Goal: Task Accomplishment & Management: Use online tool/utility

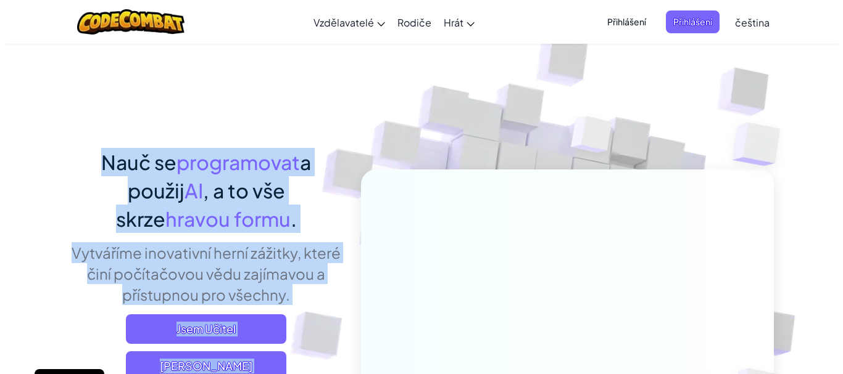
scroll to position [41, 0]
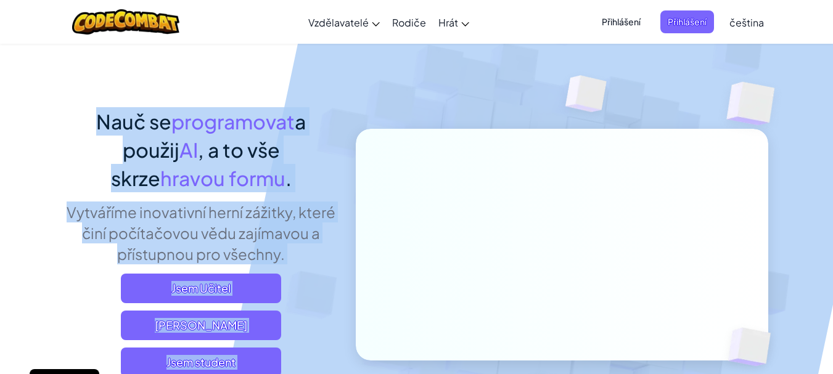
click at [234, 357] on span "Jsem student" at bounding box center [201, 363] width 160 height 30
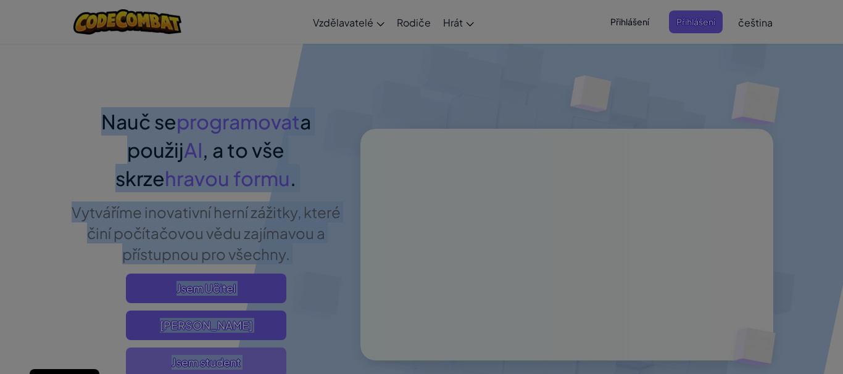
scroll to position [44, 0]
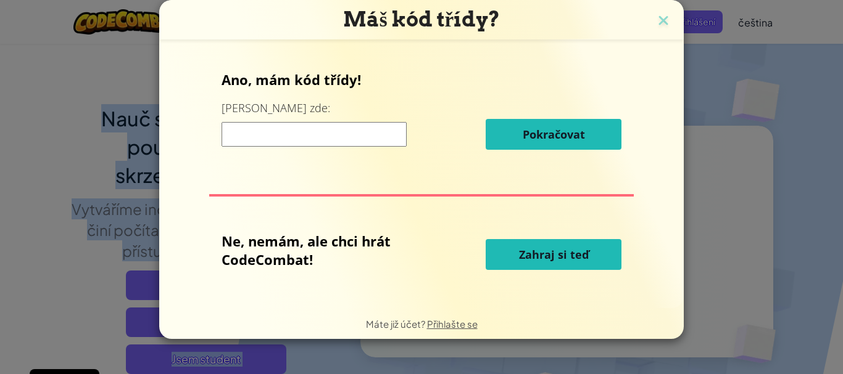
drag, startPoint x: 539, startPoint y: 253, endPoint x: 515, endPoint y: 255, distance: 24.2
click at [515, 255] on button "Zahraj si teď" at bounding box center [554, 254] width 136 height 31
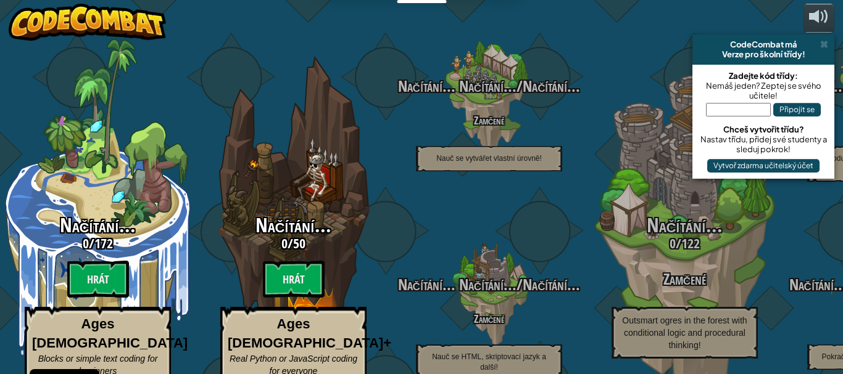
select select "cs"
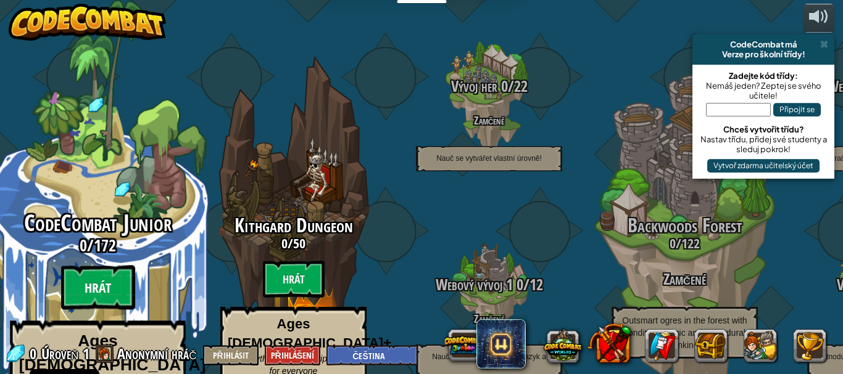
click at [104, 266] on btn "Hrát" at bounding box center [98, 288] width 74 height 44
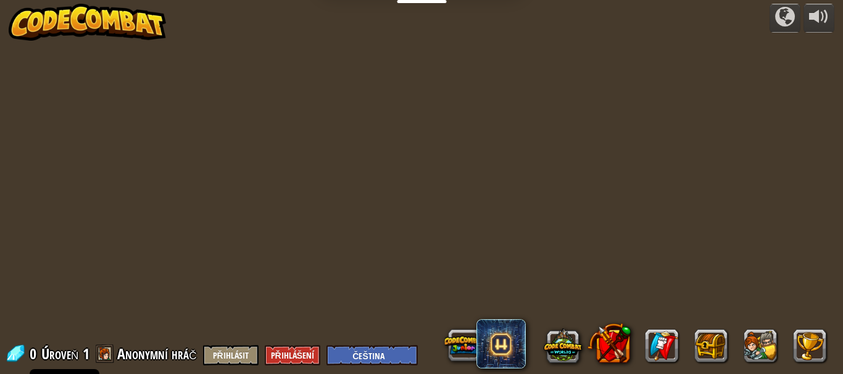
select select "cs"
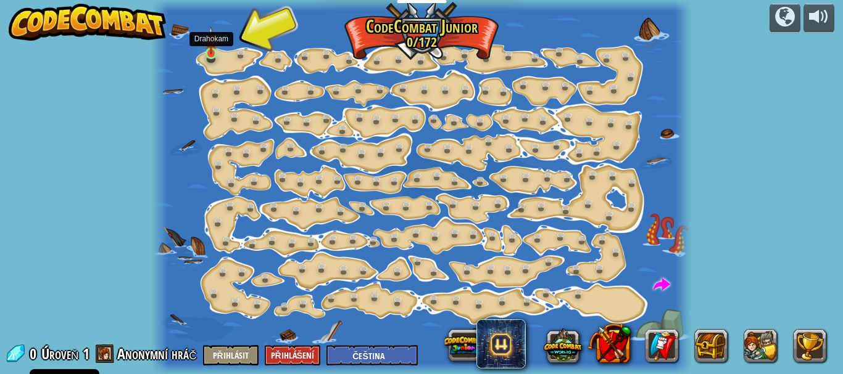
click at [213, 48] on img at bounding box center [211, 41] width 12 height 28
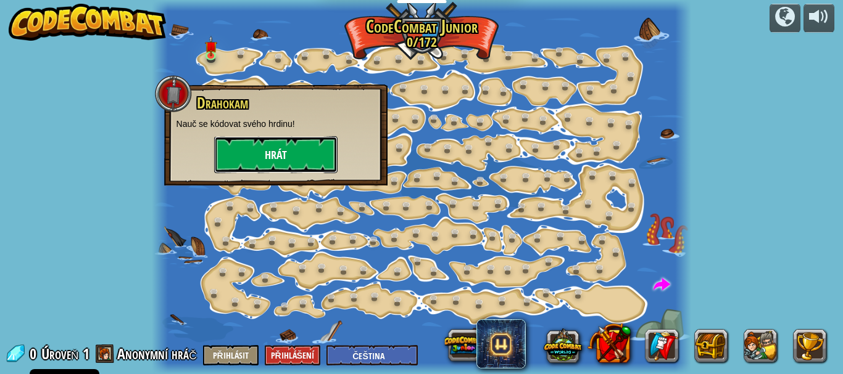
click at [239, 151] on button "Hrát" at bounding box center [275, 154] width 123 height 37
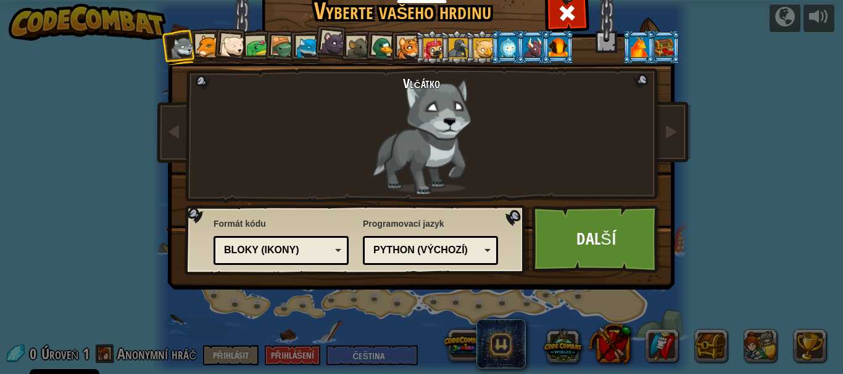
click at [351, 48] on div at bounding box center [358, 48] width 23 height 23
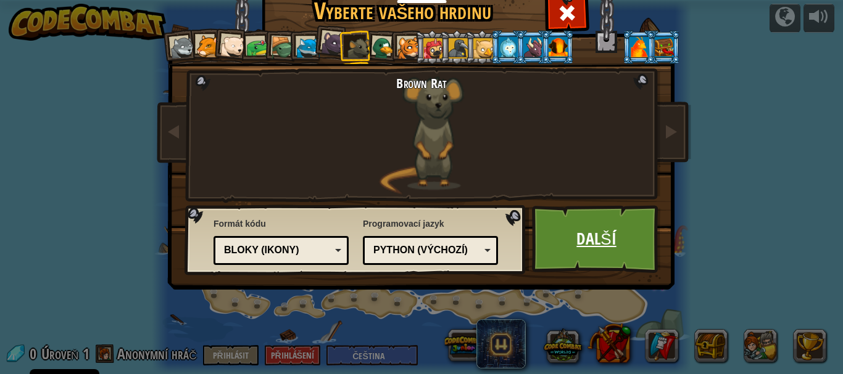
click at [558, 242] on link "Další" at bounding box center [596, 239] width 129 height 68
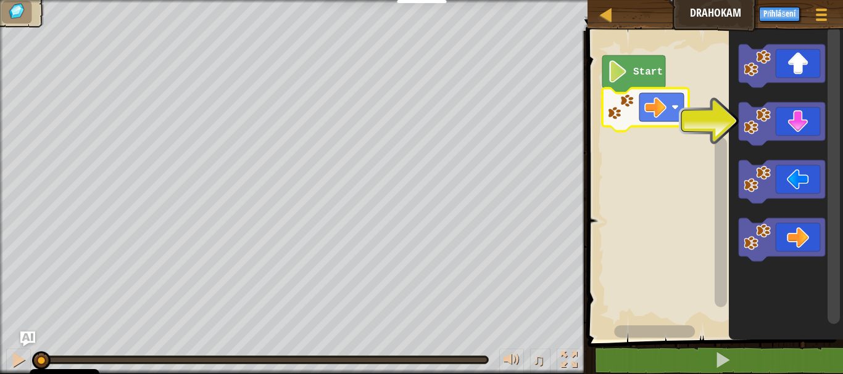
click at [632, 117] on image "Blockly Workspace" at bounding box center [620, 107] width 27 height 27
click at [662, 118] on image "Blockly Workspace" at bounding box center [655, 107] width 22 height 22
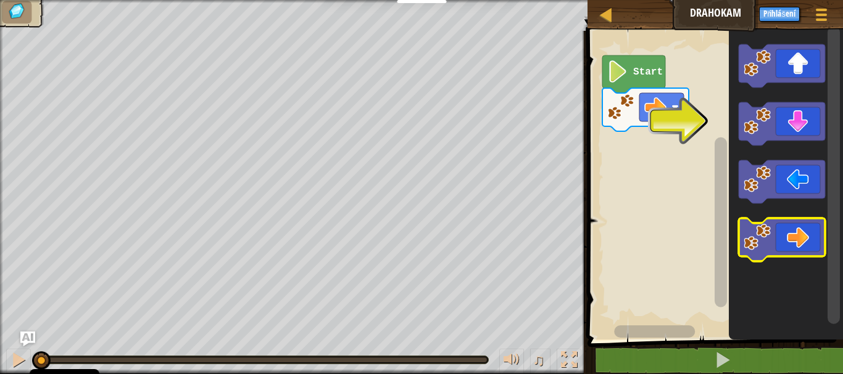
click at [787, 231] on icon "Blockly Workspace" at bounding box center [781, 239] width 86 height 43
click at [801, 235] on icon "Blockly Workspace" at bounding box center [781, 239] width 86 height 43
click at [744, 247] on image "Blockly Workspace" at bounding box center [756, 237] width 27 height 27
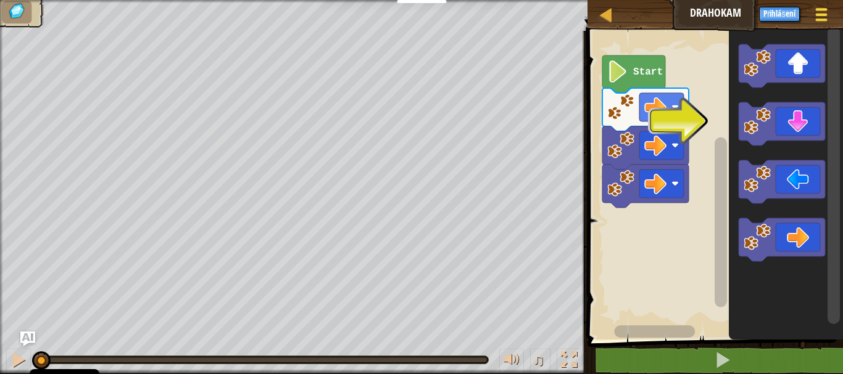
click at [832, 22] on button "Herní menu" at bounding box center [821, 17] width 33 height 30
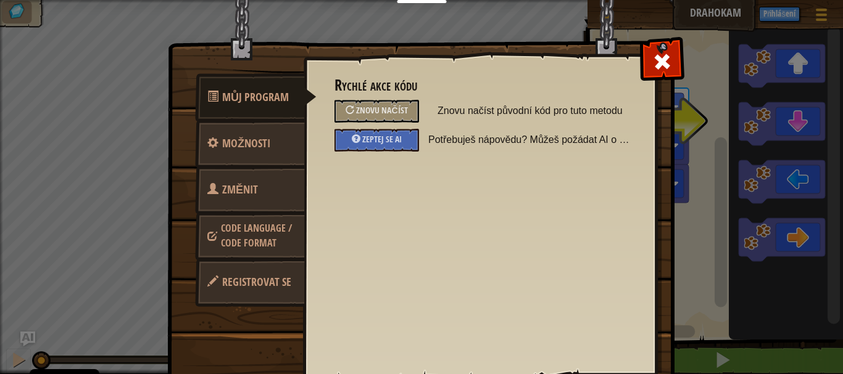
click at [824, 14] on div "Můj program Možnosti Změnit hrdinu Code Language / Code Format Registrovat se R…" at bounding box center [421, 187] width 843 height 374
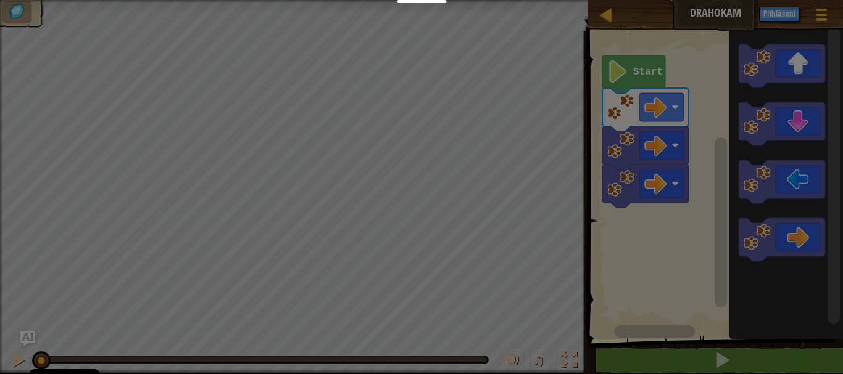
click at [824, 14] on div "Můj program Možnosti Změnit hrdinu Code Language / Code Format Registrovat se R…" at bounding box center [421, 187] width 843 height 374
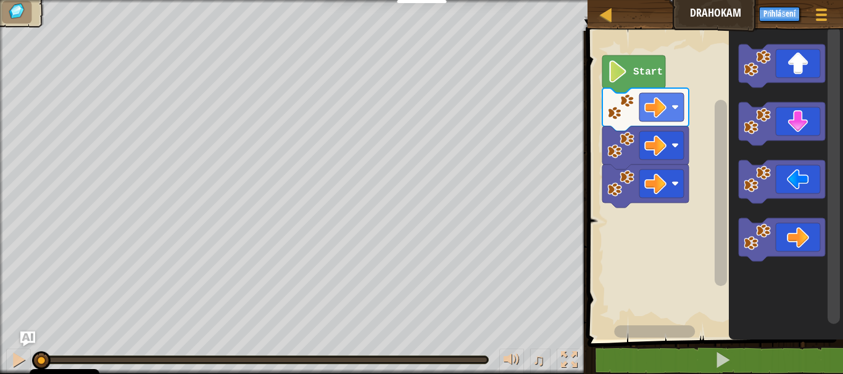
click at [824, 14] on span at bounding box center [821, 15] width 11 height 2
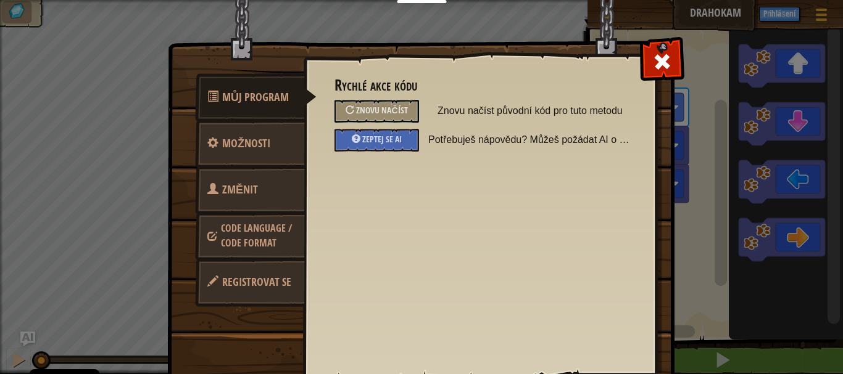
click at [815, 10] on div "Můj program Možnosti Změnit hrdinu Code Language / Code Format Registrovat se R…" at bounding box center [421, 187] width 843 height 374
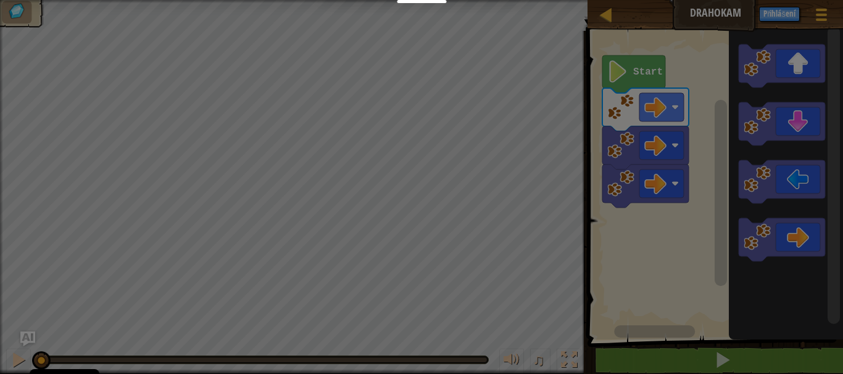
click at [815, 10] on div "Můj program Možnosti Změnit hrdinu Code Language / Code Format Registrovat se R…" at bounding box center [421, 187] width 843 height 374
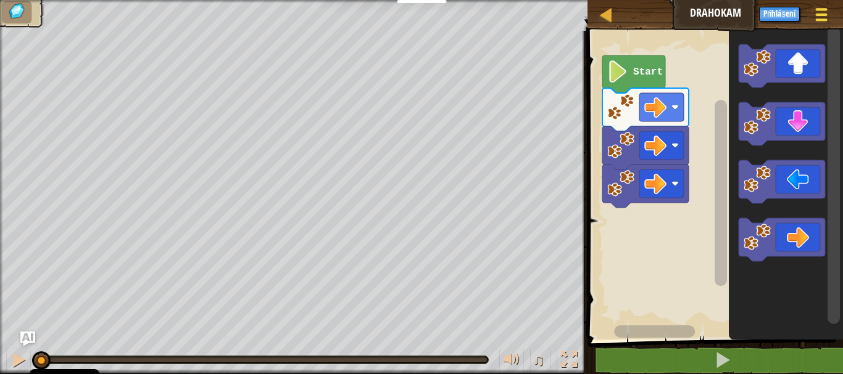
click at [823, 12] on div at bounding box center [821, 15] width 17 height 18
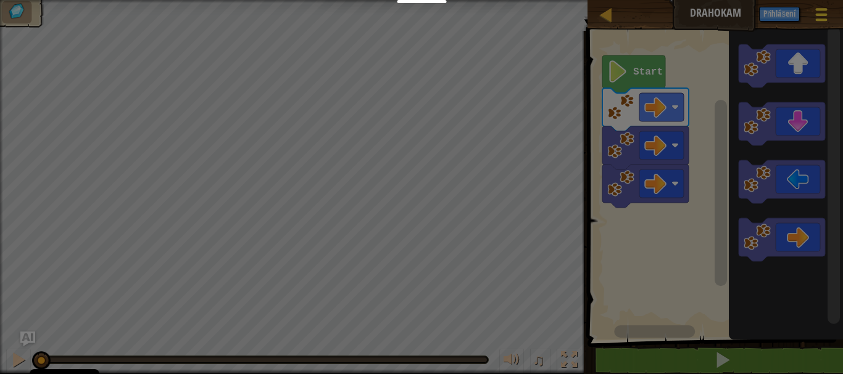
click at [823, 1] on body "Cookie Policy CodeCombat používá několik základních a nezákladních cookies. Sou…" at bounding box center [421, 0] width 843 height 1
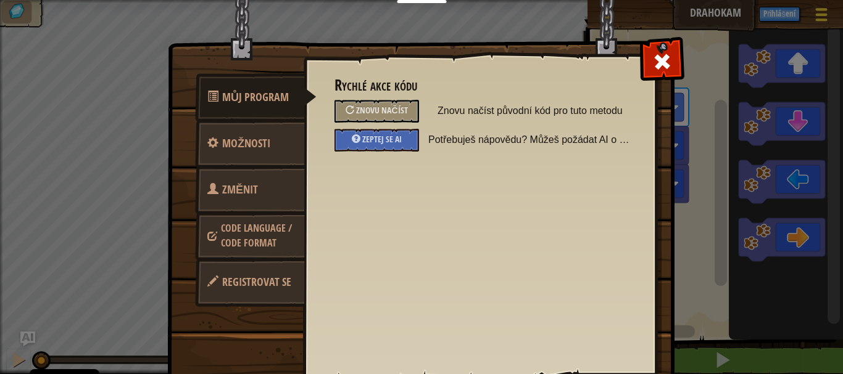
click at [823, 12] on div "Můj program Možnosti Změnit hrdinu Code Language / Code Format Registrovat se R…" at bounding box center [421, 187] width 843 height 374
click at [822, 12] on div "Můj program Možnosti Změnit hrdinu Code Language / Code Format Registrovat se R…" at bounding box center [421, 187] width 843 height 374
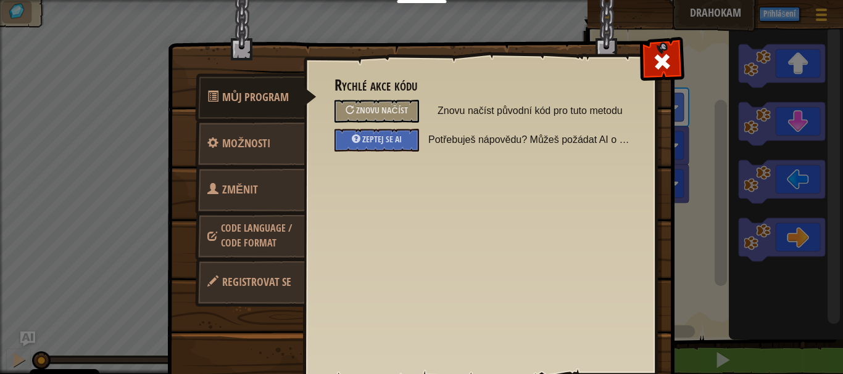
click at [822, 12] on div "Můj program Možnosti Změnit hrdinu Code Language / Code Format Registrovat se R…" at bounding box center [421, 187] width 843 height 374
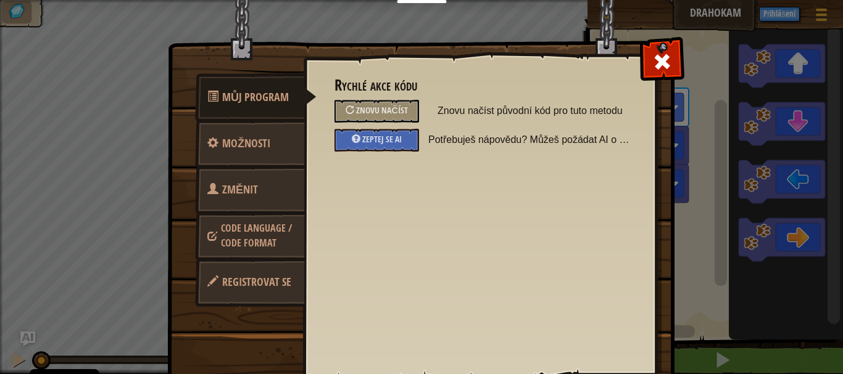
click at [822, 12] on div "Můj program Možnosti Změnit hrdinu Code Language / Code Format Registrovat se R…" at bounding box center [421, 187] width 843 height 374
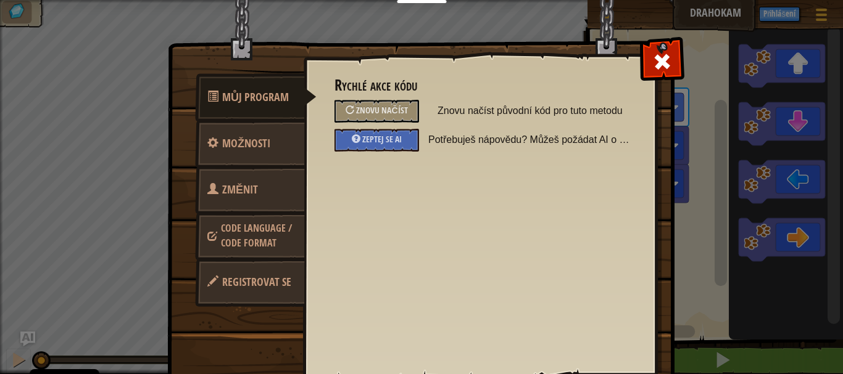
click at [822, 12] on div "Můj program Možnosti Změnit hrdinu Code Language / Code Format Registrovat se R…" at bounding box center [421, 187] width 843 height 374
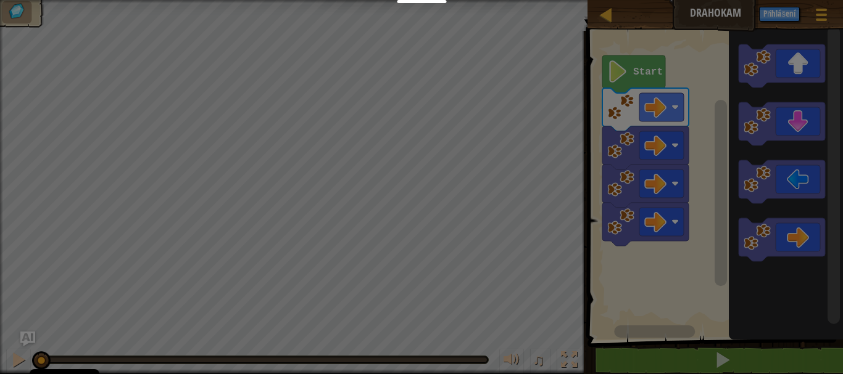
click at [822, 1] on body "Cookie Policy CodeCombat používá několik základních a nezákladních cookies. Sou…" at bounding box center [421, 0] width 843 height 1
click at [822, 12] on div at bounding box center [421, 187] width 843 height 374
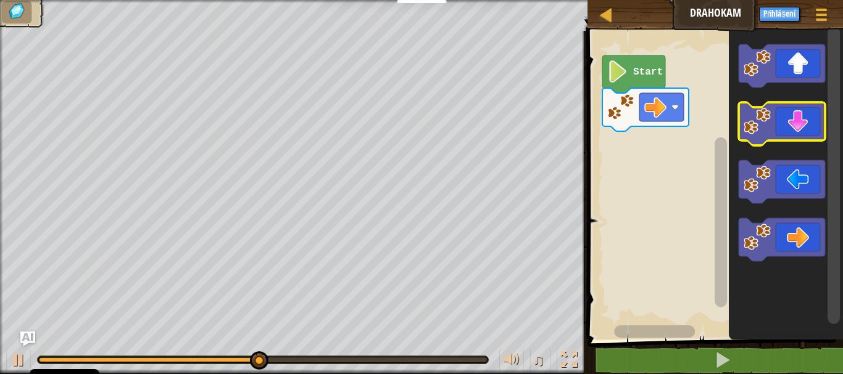
click at [780, 122] on icon "Blockly Workspace" at bounding box center [781, 123] width 86 height 43
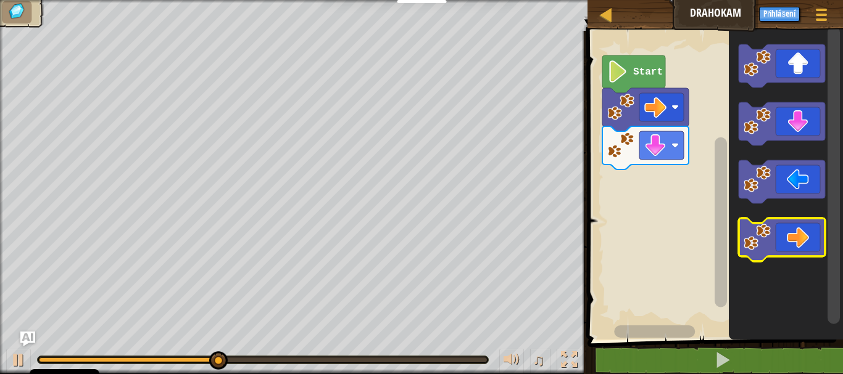
click at [812, 246] on icon "Blockly Workspace" at bounding box center [781, 239] width 86 height 43
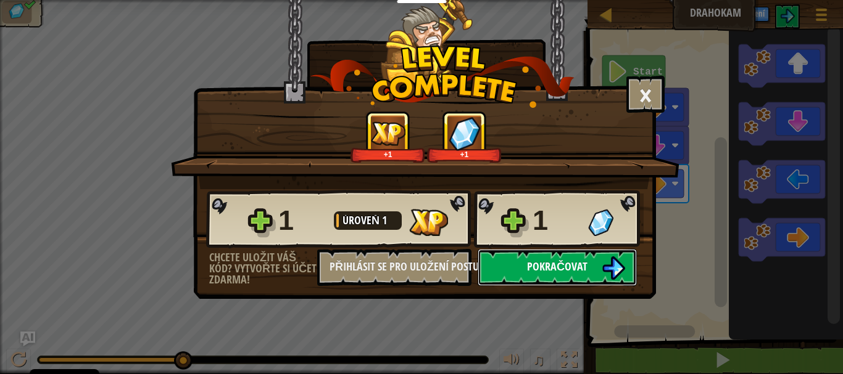
click at [563, 263] on span "Pokračovat" at bounding box center [557, 266] width 60 height 15
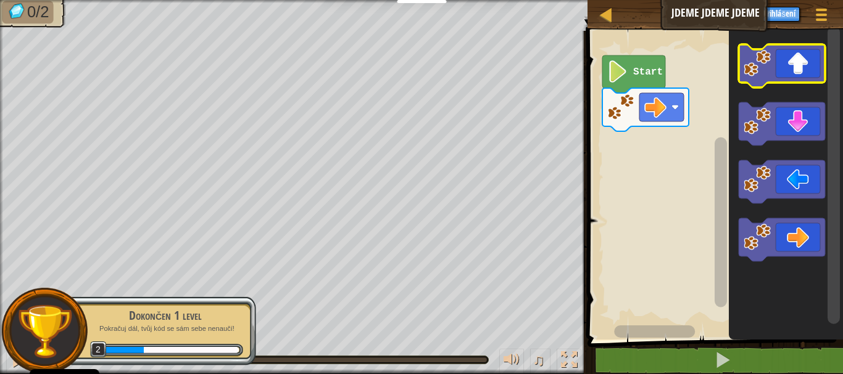
click at [805, 76] on icon "Blockly Workspace" at bounding box center [781, 65] width 86 height 43
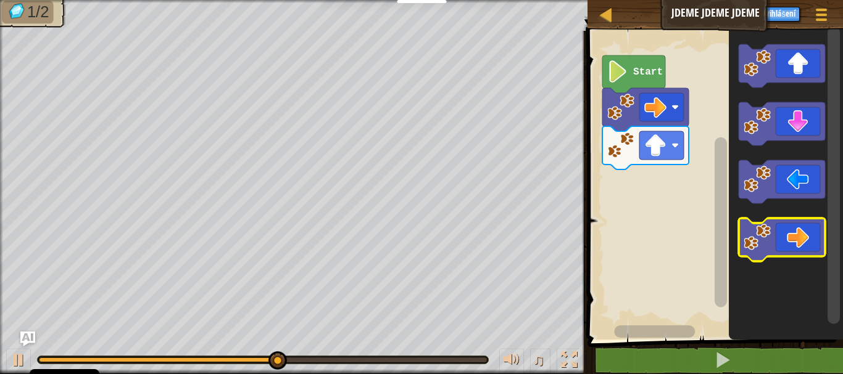
click at [778, 239] on icon "Blockly Workspace" at bounding box center [781, 239] width 86 height 43
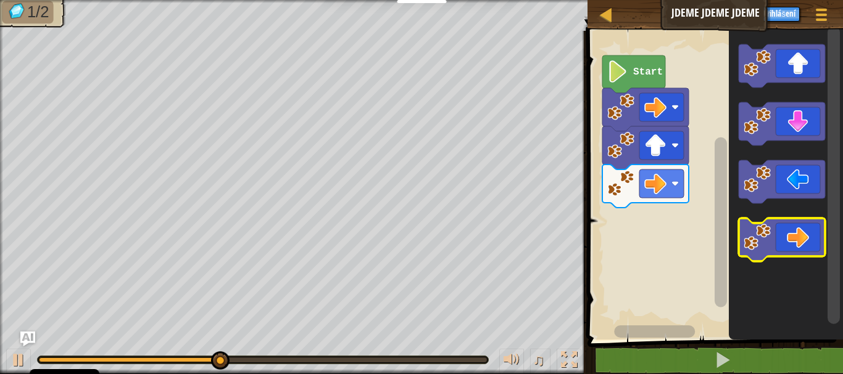
click at [776, 239] on icon "Blockly Workspace" at bounding box center [781, 239] width 86 height 43
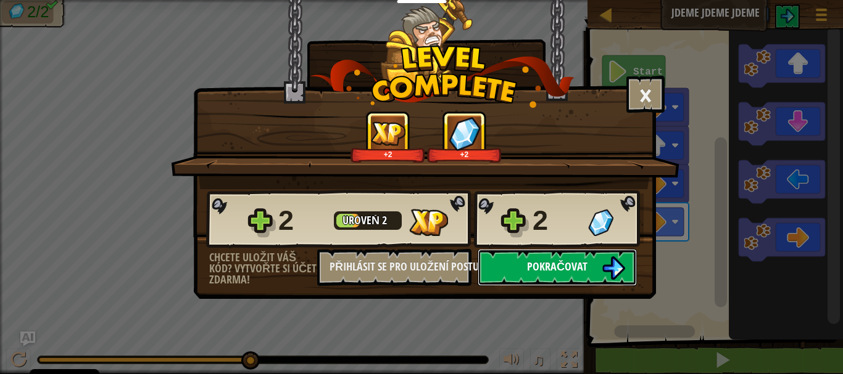
click at [625, 264] on button "Pokračovat" at bounding box center [557, 267] width 159 height 37
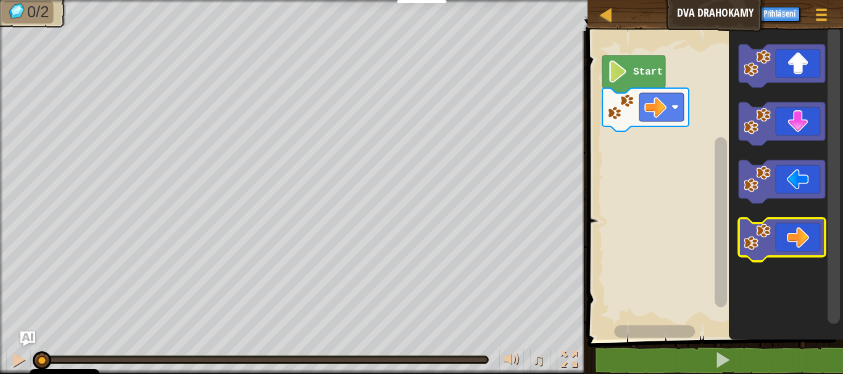
click at [791, 257] on icon "Blockly Workspace" at bounding box center [781, 239] width 86 height 43
click at [792, 271] on icon "Blockly Workspace" at bounding box center [786, 182] width 114 height 315
click at [787, 237] on icon "Blockly Workspace" at bounding box center [781, 239] width 86 height 43
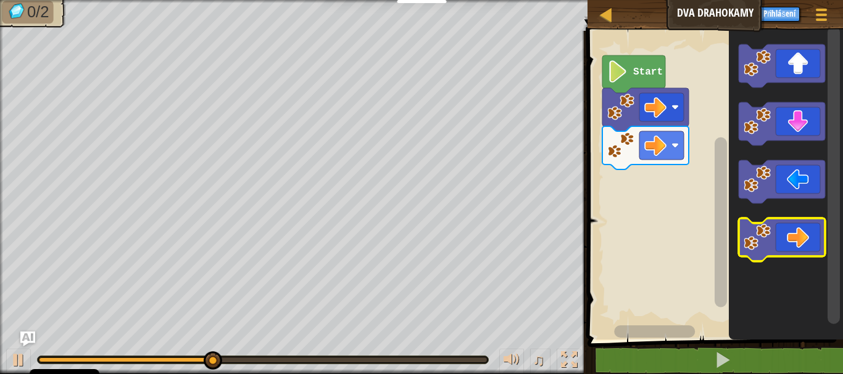
click at [787, 236] on icon "Blockly Workspace" at bounding box center [781, 239] width 86 height 43
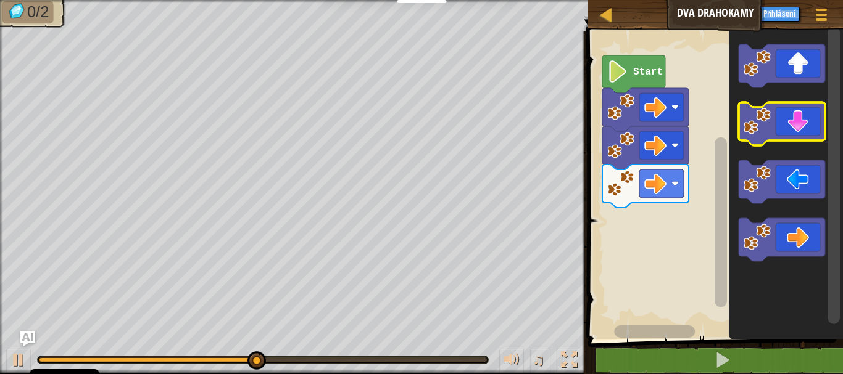
click at [793, 126] on icon "Blockly Workspace" at bounding box center [781, 123] width 86 height 43
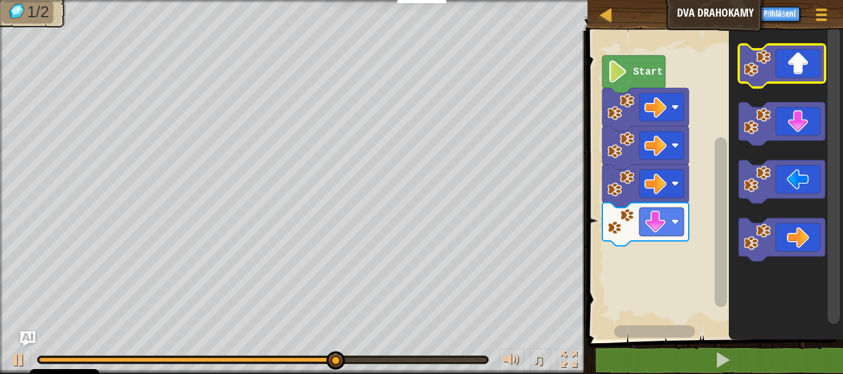
click at [793, 68] on icon "Blockly Workspace" at bounding box center [781, 65] width 86 height 43
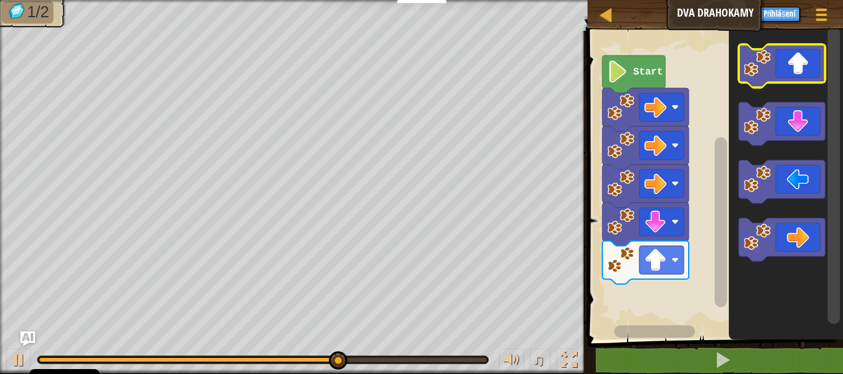
click at [793, 71] on icon "Blockly Workspace" at bounding box center [781, 65] width 86 height 43
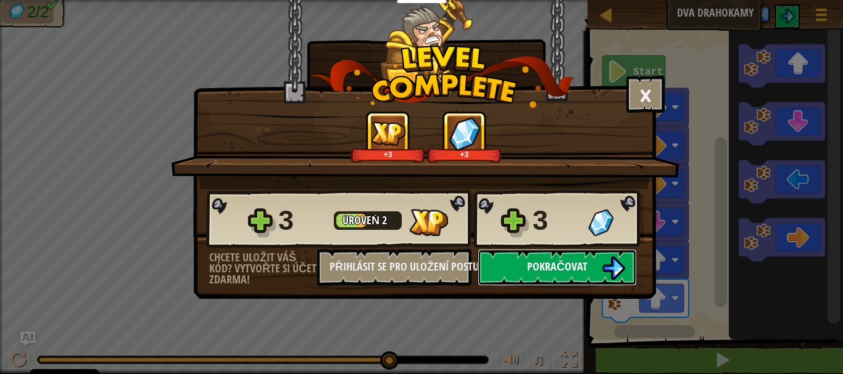
click at [619, 264] on img at bounding box center [613, 268] width 23 height 23
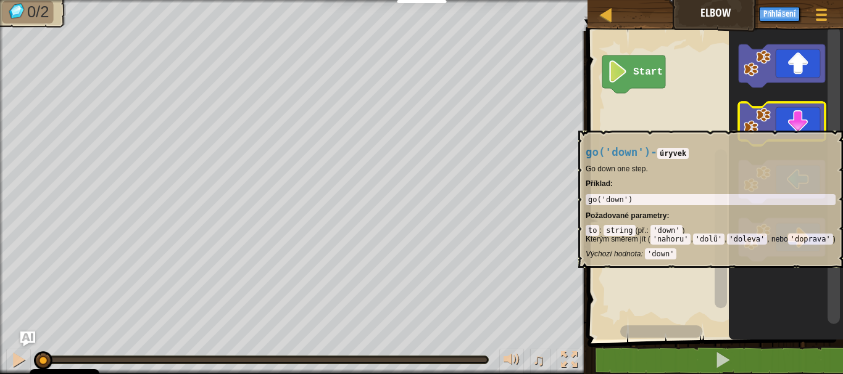
click at [795, 123] on icon "Blockly Workspace" at bounding box center [781, 123] width 86 height 43
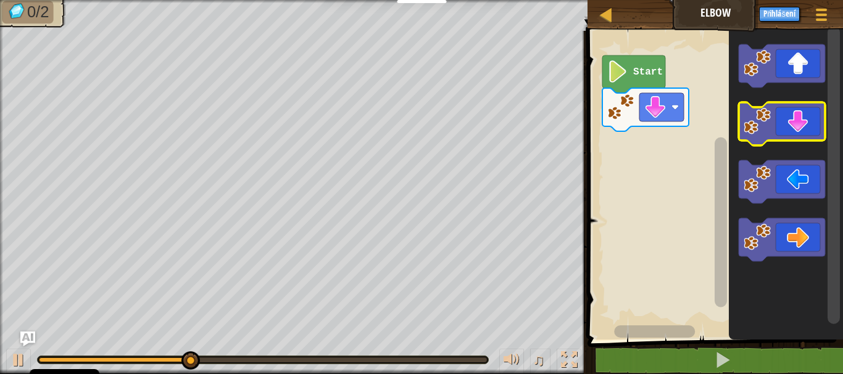
click at [793, 125] on icon "Blockly Workspace" at bounding box center [781, 123] width 86 height 43
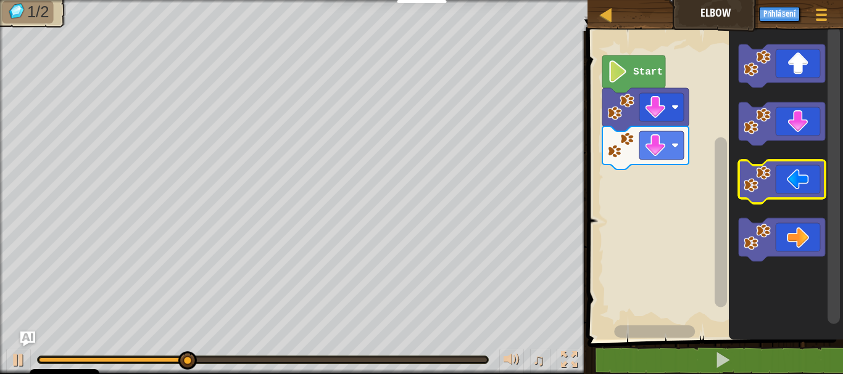
click at [793, 180] on icon "Blockly Workspace" at bounding box center [781, 181] width 86 height 43
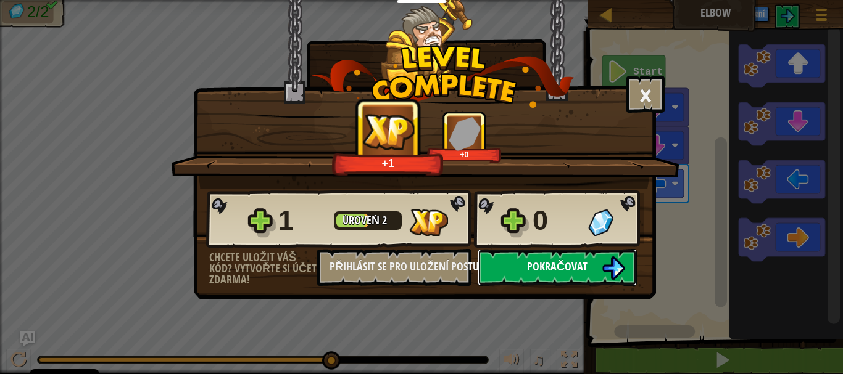
click at [612, 260] on img at bounding box center [613, 268] width 23 height 23
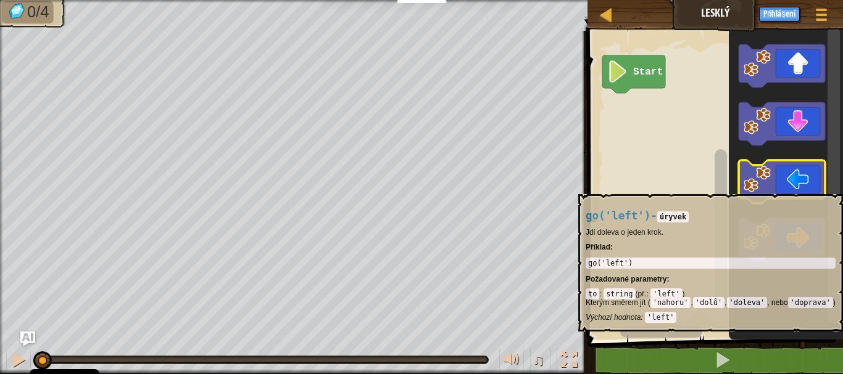
click at [785, 188] on icon "Blockly Workspace" at bounding box center [781, 181] width 86 height 43
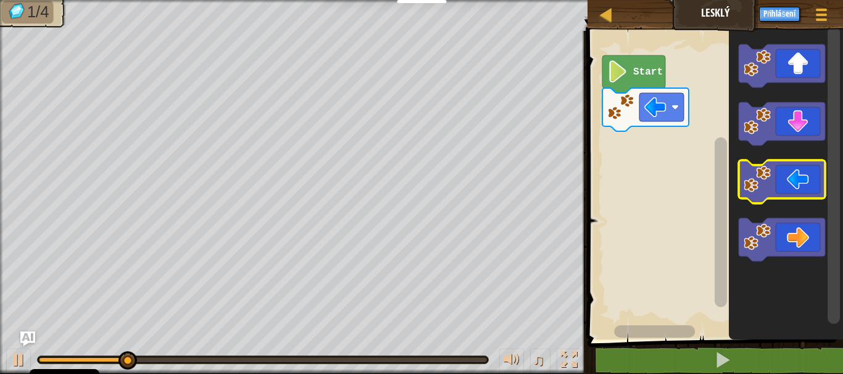
click at [785, 188] on icon "Blockly Workspace" at bounding box center [781, 181] width 86 height 43
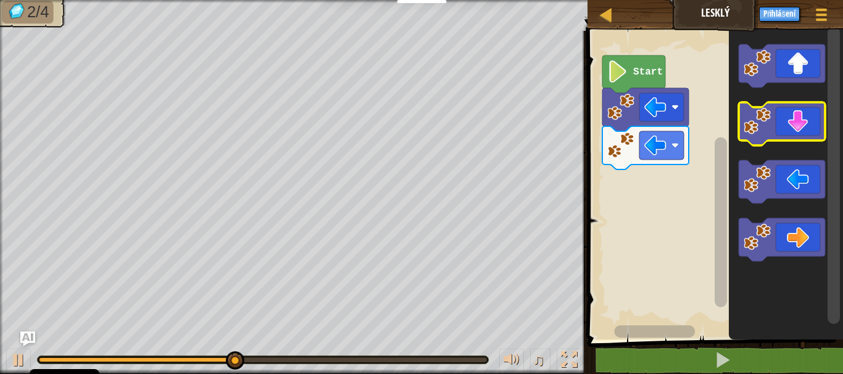
click at [809, 128] on icon "Blockly Workspace" at bounding box center [781, 123] width 86 height 43
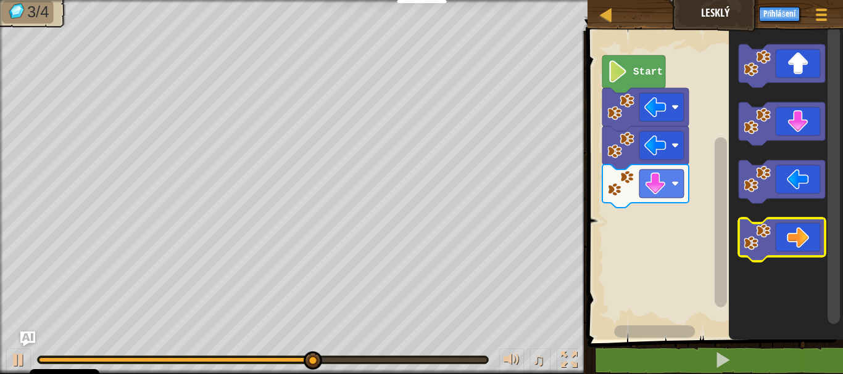
click at [789, 233] on icon "Blockly Workspace" at bounding box center [781, 239] width 86 height 43
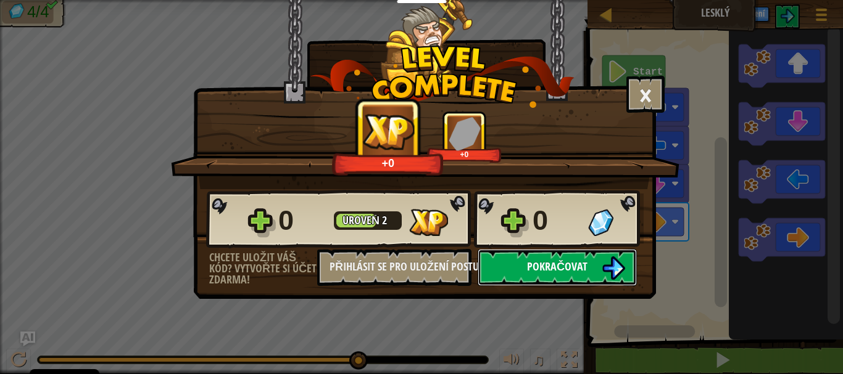
click at [595, 263] on button "Pokračovat" at bounding box center [557, 267] width 159 height 37
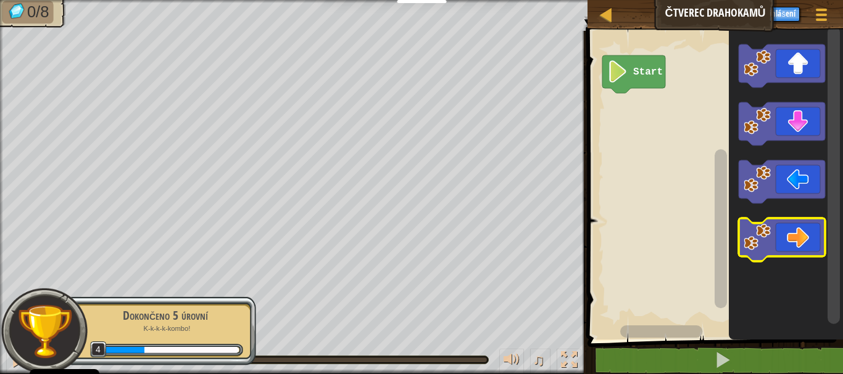
click at [801, 237] on icon "Blockly Workspace" at bounding box center [781, 239] width 86 height 43
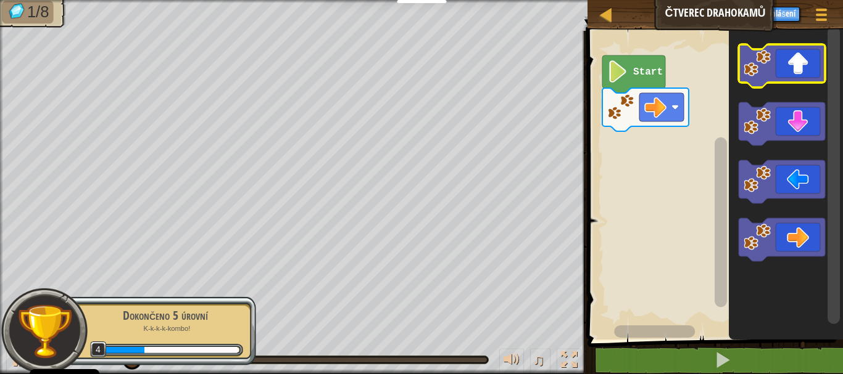
click at [799, 83] on rect "Blockly Workspace" at bounding box center [781, 65] width 86 height 43
click at [800, 71] on icon "Blockly Workspace" at bounding box center [781, 65] width 86 height 43
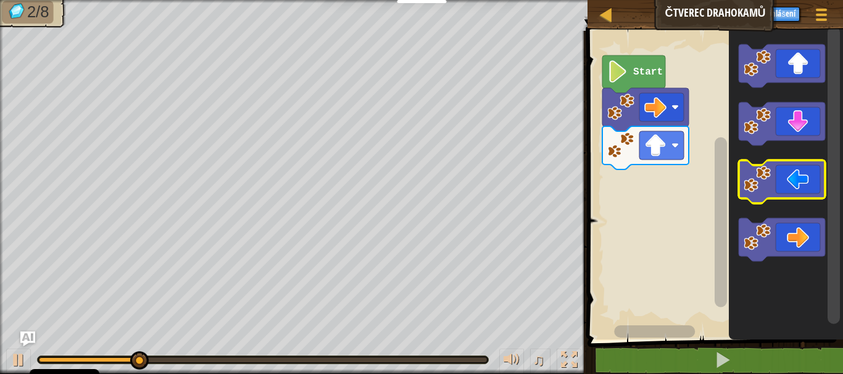
click at [779, 189] on icon "Blockly Workspace" at bounding box center [781, 181] width 86 height 43
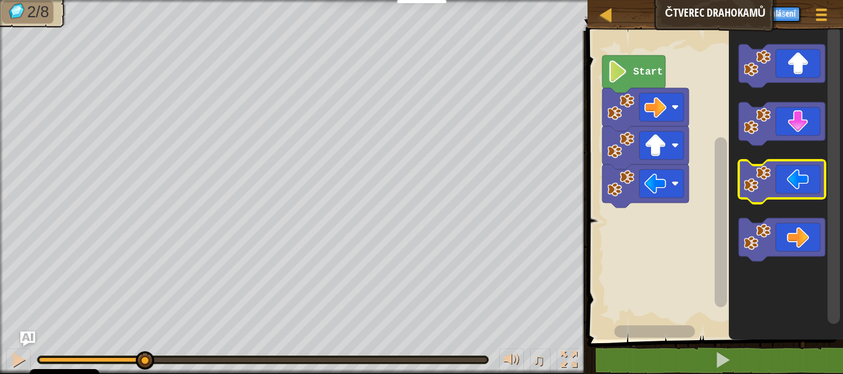
click at [779, 192] on icon "Blockly Workspace" at bounding box center [781, 181] width 86 height 43
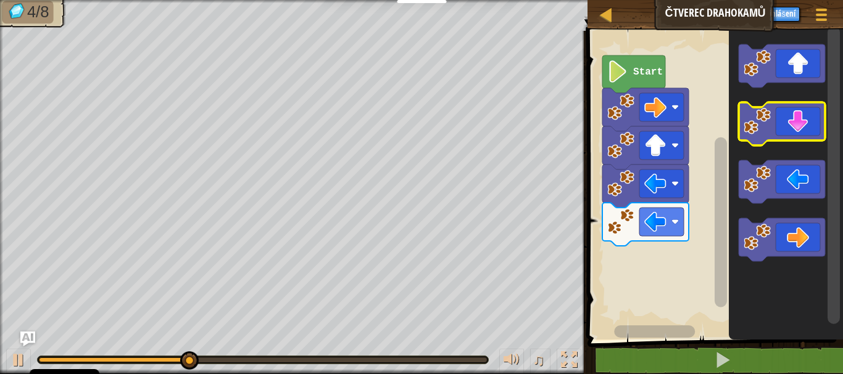
click at [775, 143] on rect "Blockly Workspace" at bounding box center [781, 123] width 86 height 43
click at [775, 131] on icon "Blockly Workspace" at bounding box center [781, 123] width 86 height 43
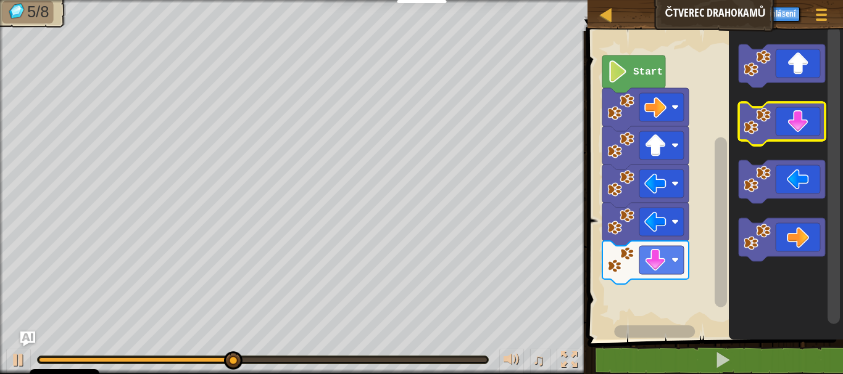
click at [775, 131] on icon "Blockly Workspace" at bounding box center [781, 123] width 86 height 43
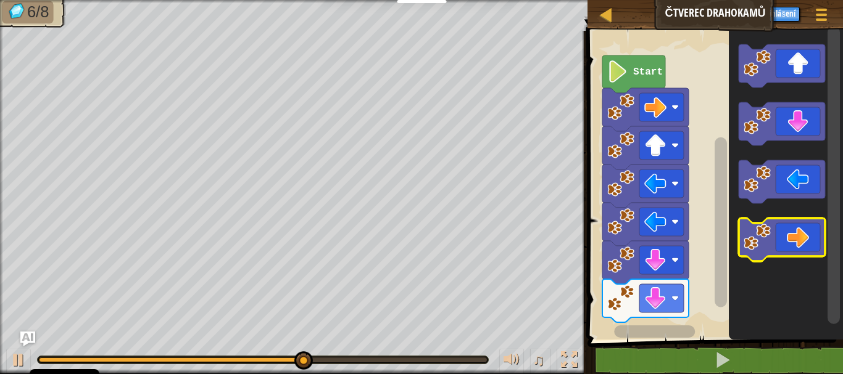
click at [792, 248] on icon "Blockly Workspace" at bounding box center [781, 239] width 86 height 43
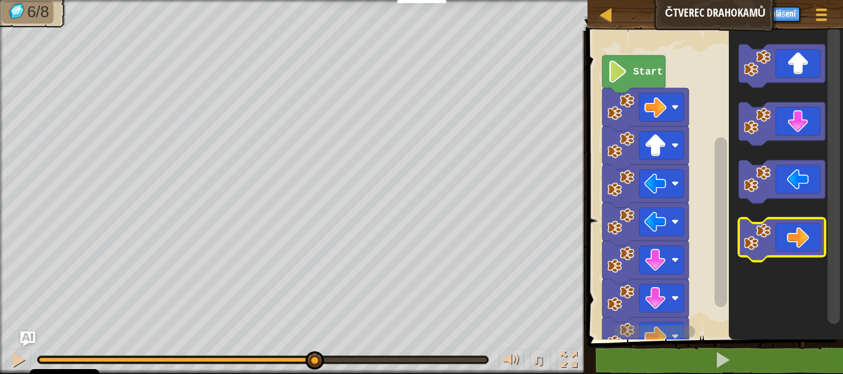
click at [792, 248] on icon "Blockly Workspace" at bounding box center [781, 239] width 86 height 43
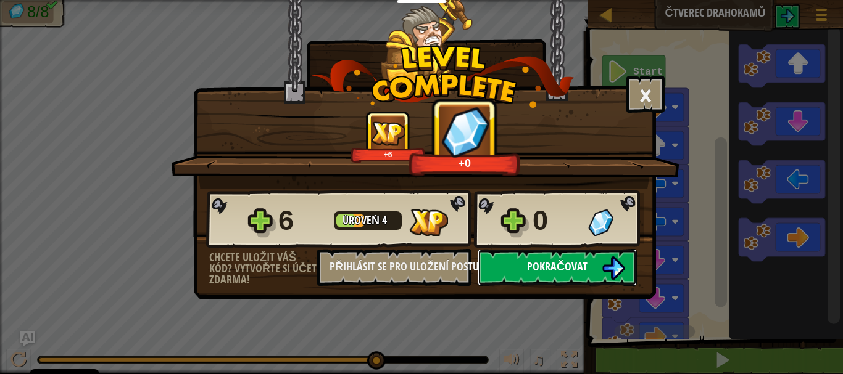
click at [630, 254] on button "Pokračovat" at bounding box center [557, 267] width 159 height 37
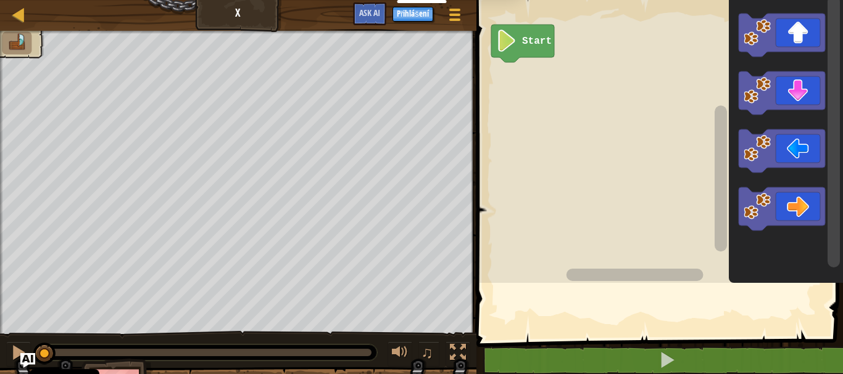
click at [611, 106] on div "Mapa X Herní menu Přihlášení Ask AI 1 ההההההההההההההההההההההההההההההההההההההההה…" at bounding box center [421, 187] width 843 height 374
click at [650, 131] on rect "Blockly Workspace" at bounding box center [658, 138] width 370 height 289
click at [531, 151] on div "Mapa X Herní menu Přihlášení Ask AI 1 ההההההההההההההההההההההההההההההההההההההההה…" at bounding box center [421, 187] width 843 height 374
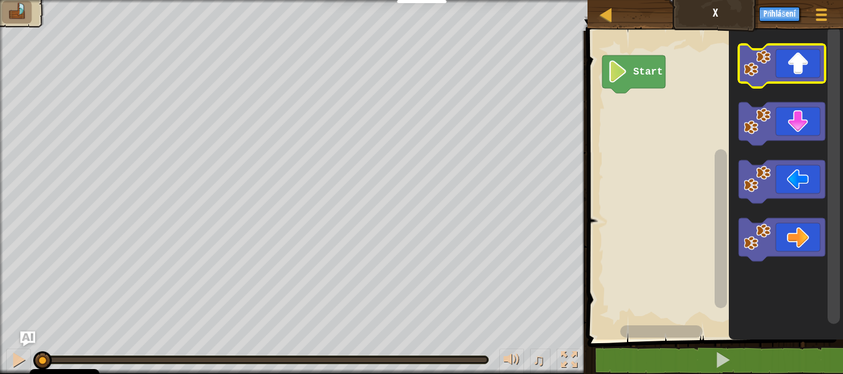
click at [800, 67] on icon "Blockly Workspace" at bounding box center [781, 65] width 86 height 43
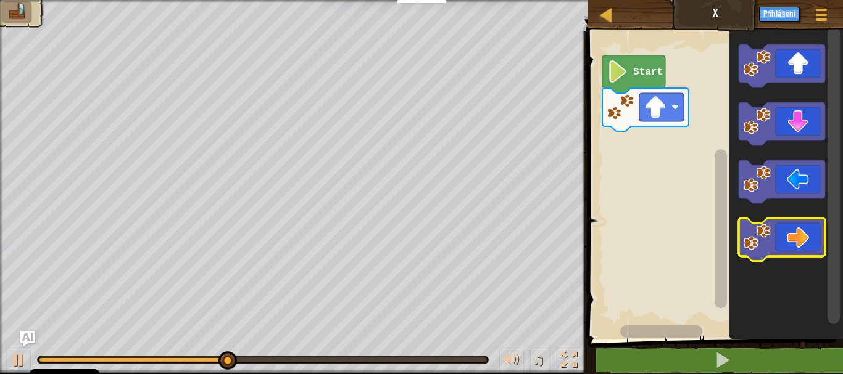
click at [771, 248] on icon "Blockly Workspace" at bounding box center [781, 239] width 86 height 43
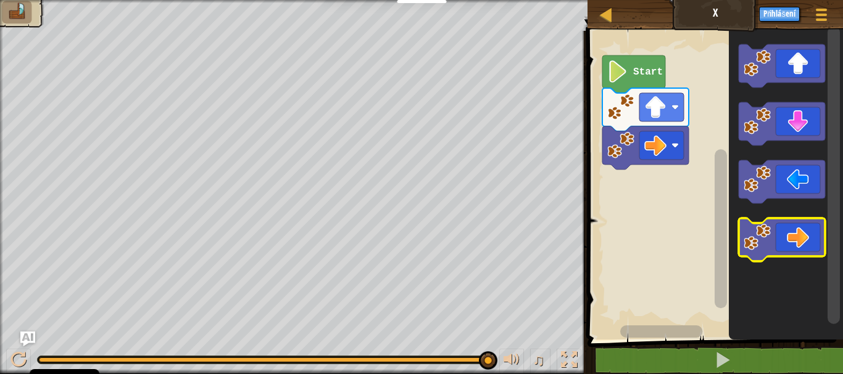
click at [768, 245] on image "Blockly Workspace" at bounding box center [756, 237] width 27 height 27
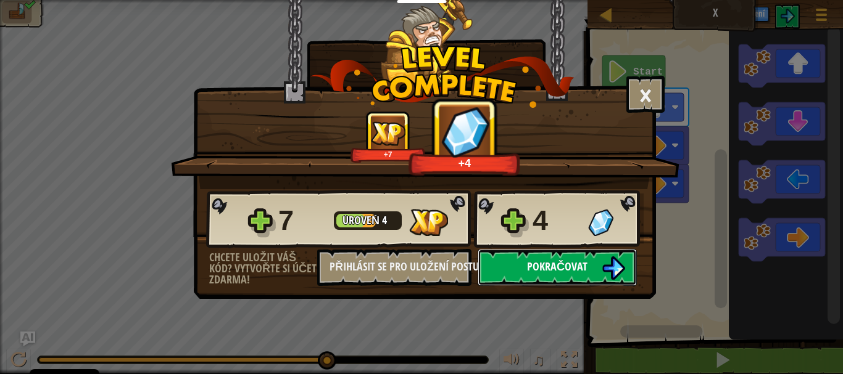
click at [623, 254] on button "Pokračovat" at bounding box center [557, 267] width 159 height 37
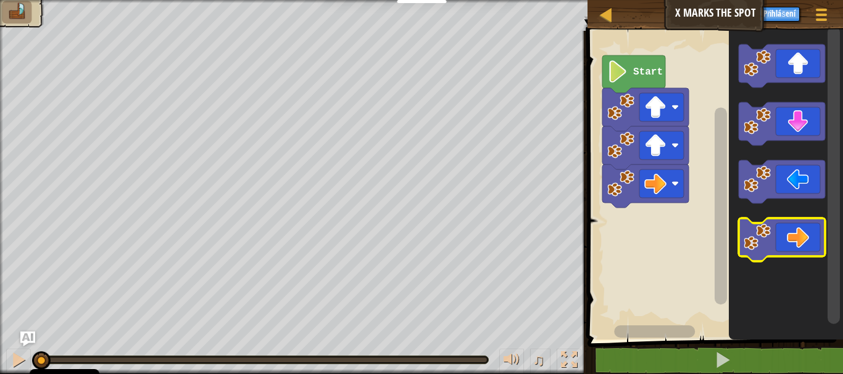
click at [748, 239] on image "Blockly Workspace" at bounding box center [756, 237] width 27 height 27
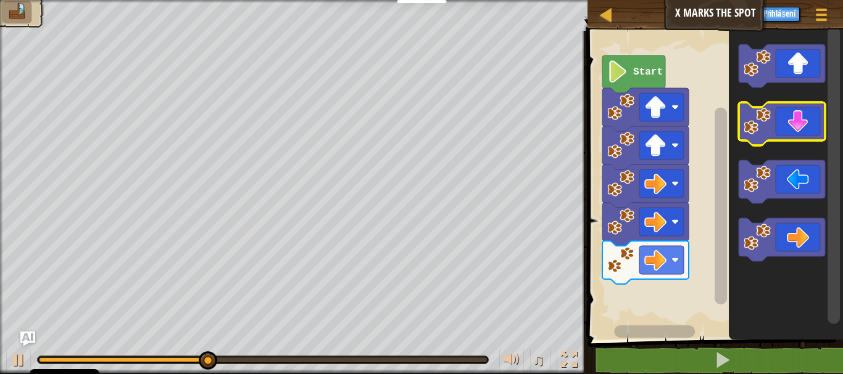
click at [795, 123] on icon "Blockly Workspace" at bounding box center [781, 123] width 86 height 43
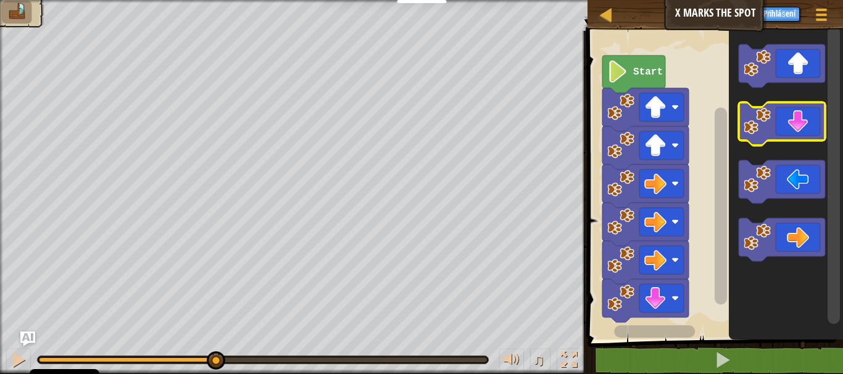
click at [795, 123] on icon "Blockly Workspace" at bounding box center [781, 123] width 86 height 43
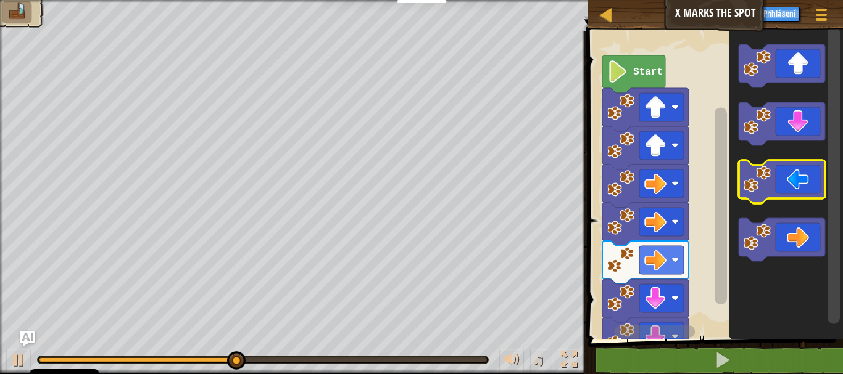
click at [770, 178] on image "Blockly Workspace" at bounding box center [756, 179] width 27 height 27
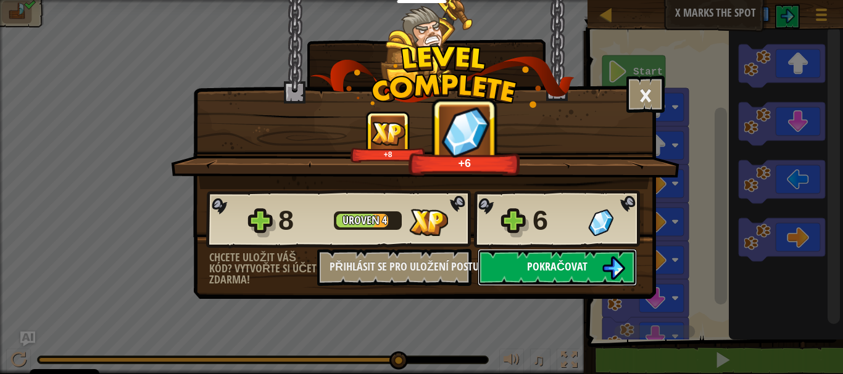
click at [553, 260] on span "Pokračovat" at bounding box center [557, 266] width 60 height 15
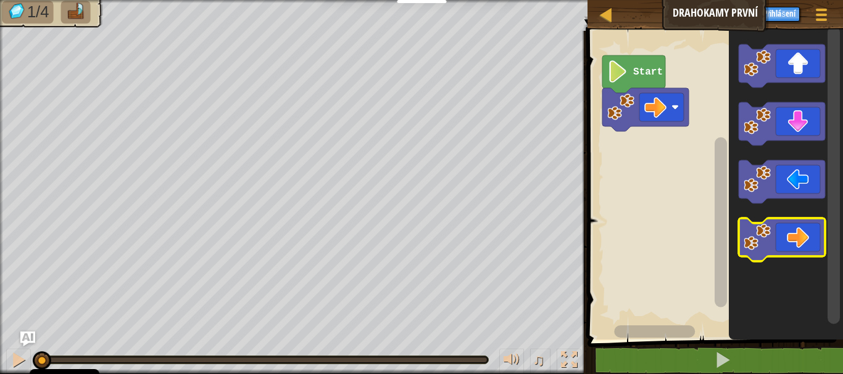
click at [779, 241] on icon "Blockly Workspace" at bounding box center [781, 239] width 86 height 43
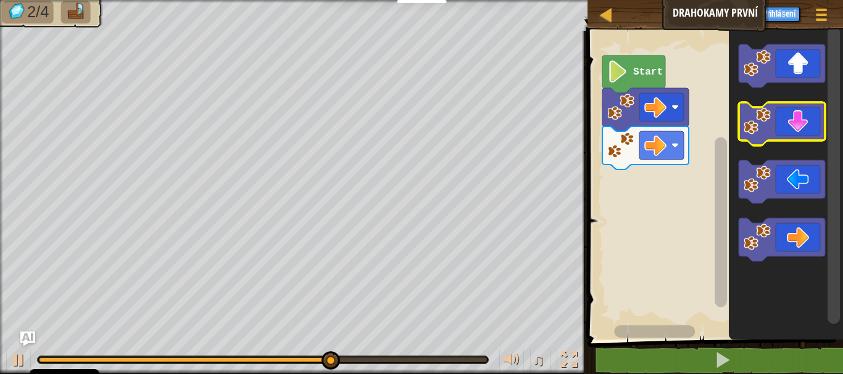
click at [801, 114] on icon "Blockly Workspace" at bounding box center [781, 123] width 86 height 43
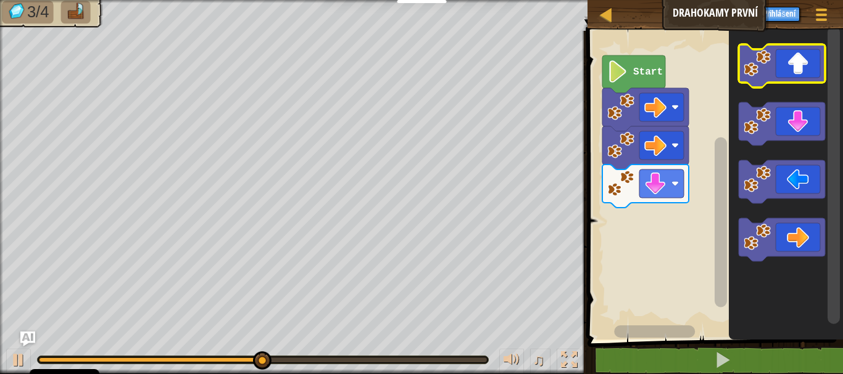
click at [798, 75] on icon "Blockly Workspace" at bounding box center [781, 65] width 86 height 43
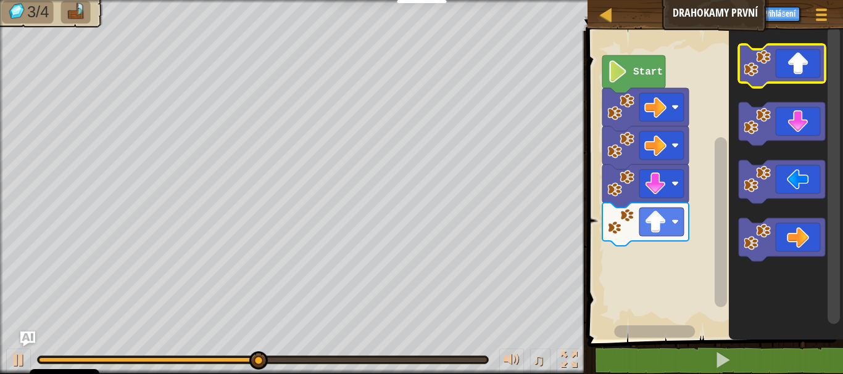
click at [795, 80] on icon "Blockly Workspace" at bounding box center [781, 65] width 86 height 43
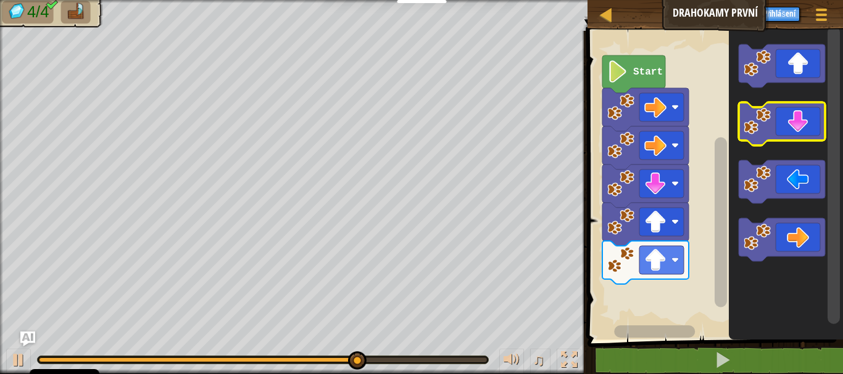
click at [788, 128] on icon "Blockly Workspace" at bounding box center [781, 123] width 86 height 43
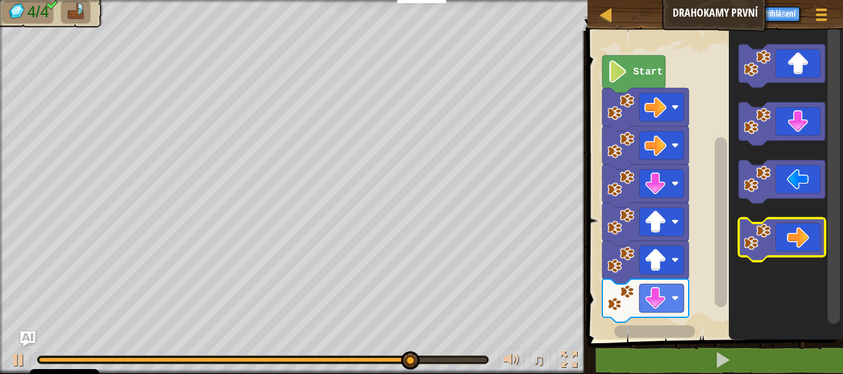
click at [798, 240] on icon "Blockly Workspace" at bounding box center [781, 239] width 86 height 43
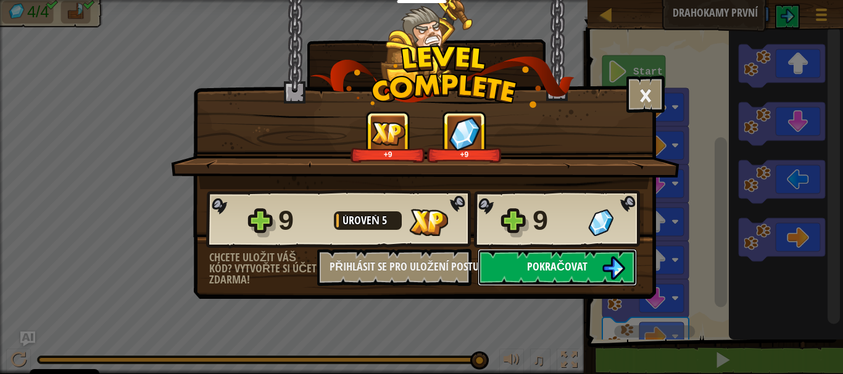
click at [597, 263] on button "Pokračovat" at bounding box center [557, 267] width 159 height 37
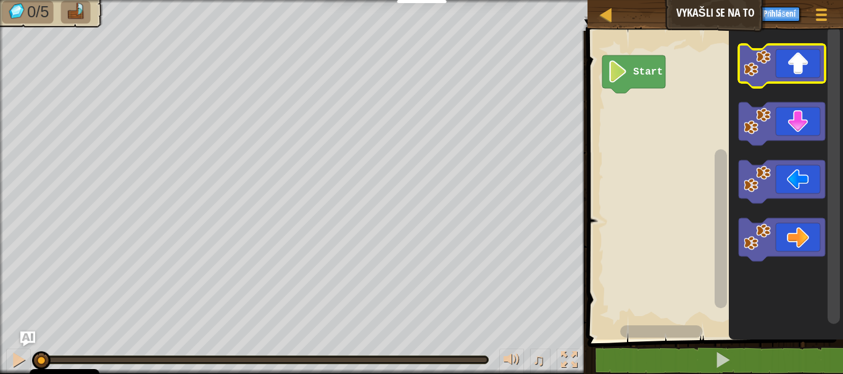
click at [816, 62] on icon "Blockly Workspace" at bounding box center [781, 65] width 86 height 43
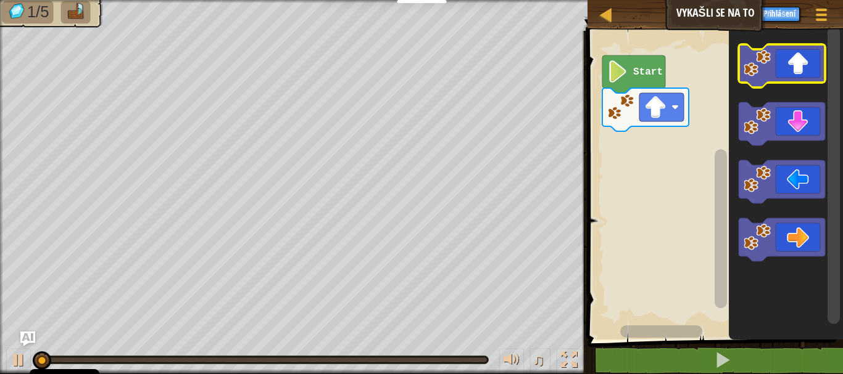
click at [817, 60] on icon "Blockly Workspace" at bounding box center [781, 65] width 86 height 43
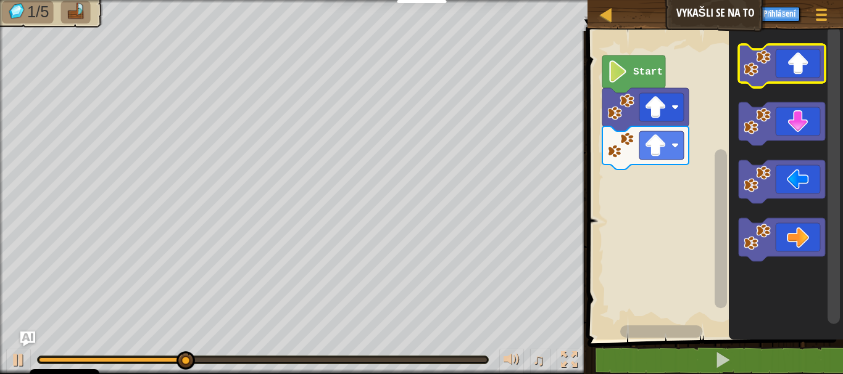
click at [796, 67] on icon "Blockly Workspace" at bounding box center [781, 65] width 86 height 43
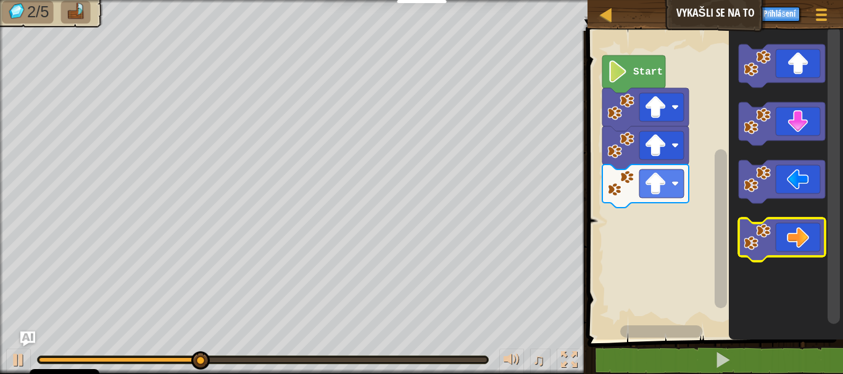
click at [796, 224] on icon "Blockly Workspace" at bounding box center [781, 239] width 86 height 43
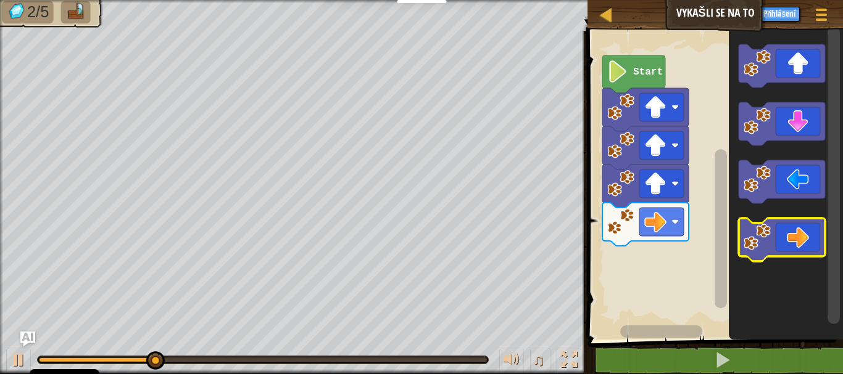
click at [796, 224] on icon "Blockly Workspace" at bounding box center [781, 239] width 86 height 43
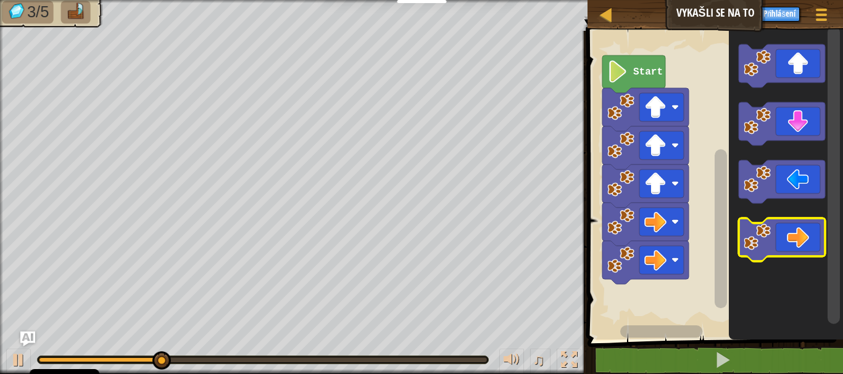
click at [796, 224] on icon "Blockly Workspace" at bounding box center [781, 239] width 86 height 43
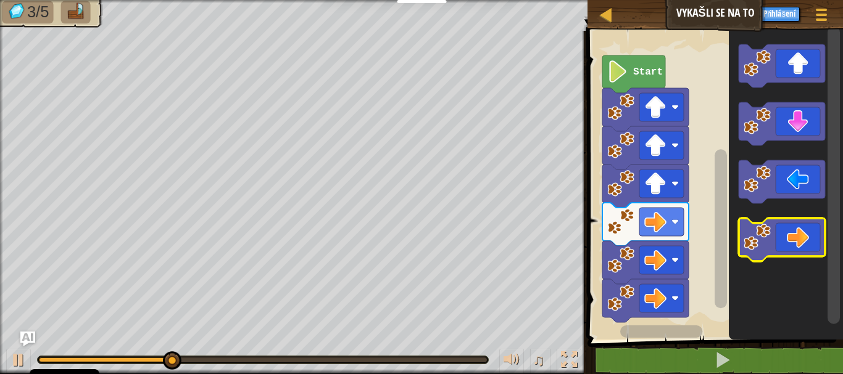
click at [796, 224] on icon "Blockly Workspace" at bounding box center [781, 239] width 86 height 43
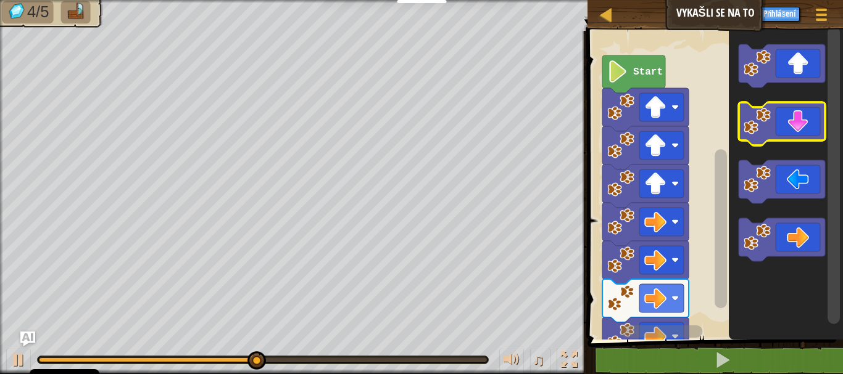
click at [812, 125] on icon "Blockly Workspace" at bounding box center [781, 123] width 86 height 43
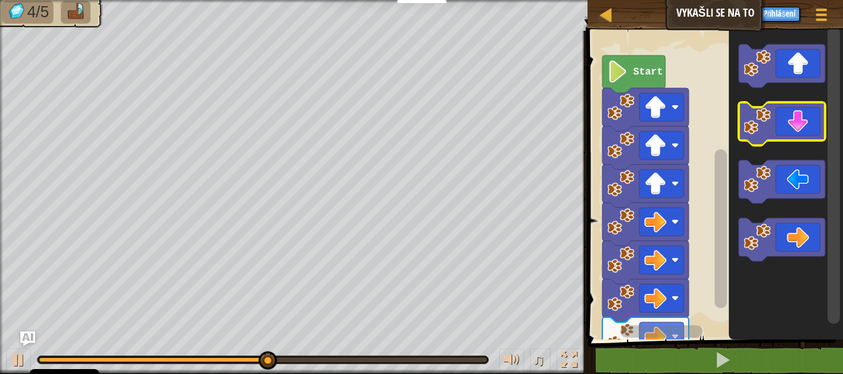
click at [813, 124] on icon "Blockly Workspace" at bounding box center [781, 123] width 86 height 43
click at [814, 127] on icon "Blockly Workspace" at bounding box center [781, 123] width 86 height 43
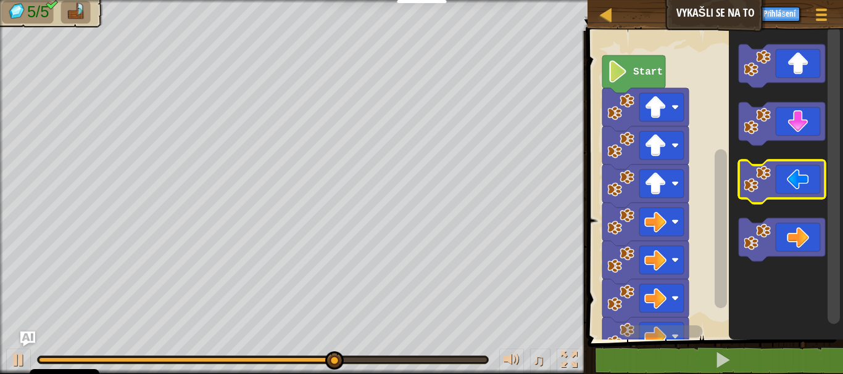
click at [793, 183] on icon "Blockly Workspace" at bounding box center [781, 181] width 86 height 43
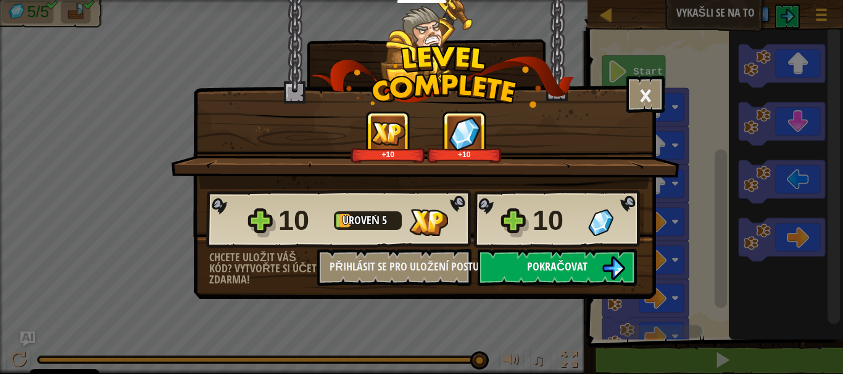
click at [565, 267] on span "Pokračovat" at bounding box center [557, 266] width 60 height 15
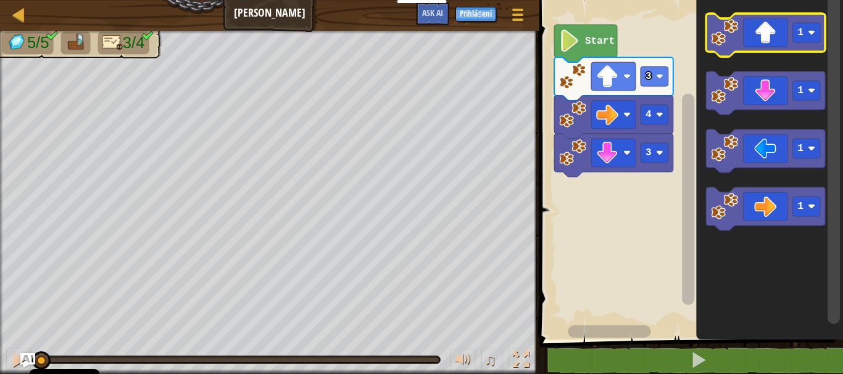
click at [778, 35] on icon "Blockly Workspace" at bounding box center [765, 35] width 119 height 43
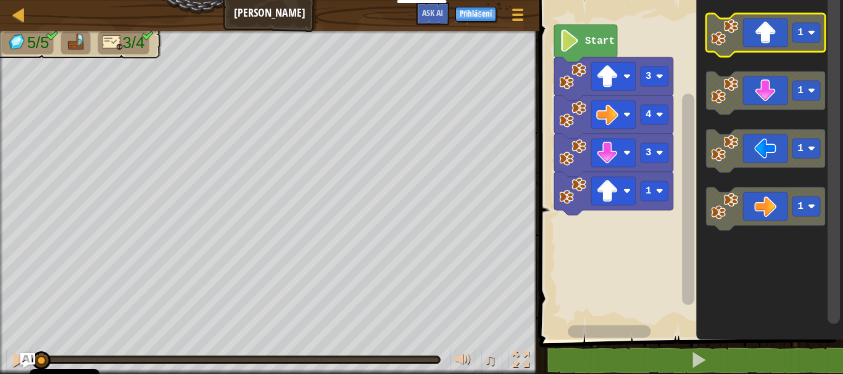
click at [777, 33] on icon "Blockly Workspace" at bounding box center [765, 35] width 119 height 43
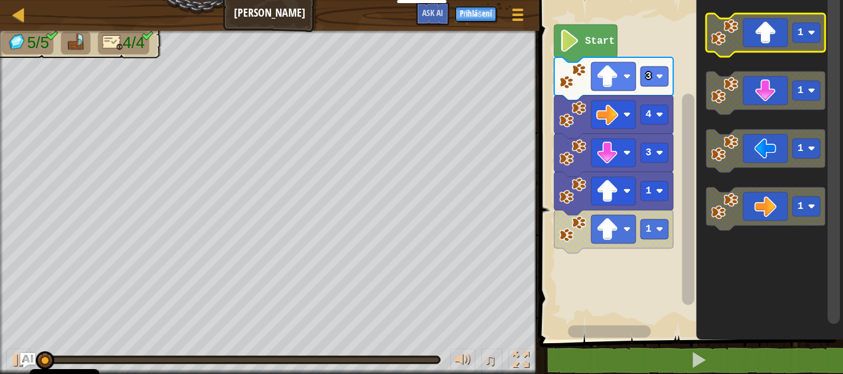
click at [777, 33] on icon "Blockly Workspace" at bounding box center [765, 35] width 119 height 43
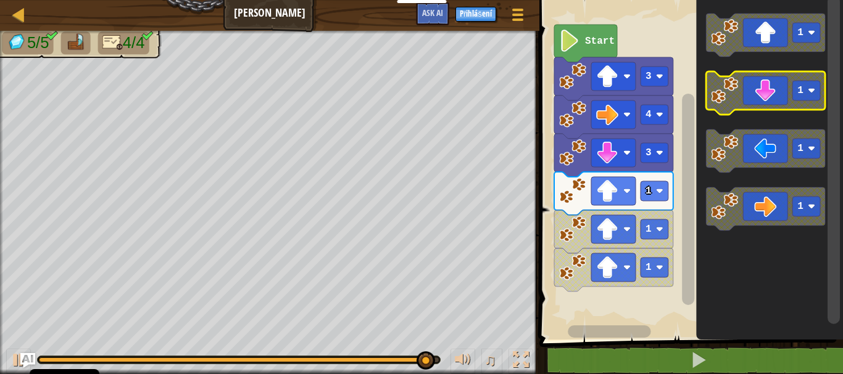
click at [795, 84] on rect "Blockly Workspace" at bounding box center [806, 91] width 28 height 20
click at [763, 88] on icon "Blockly Workspace" at bounding box center [765, 93] width 119 height 43
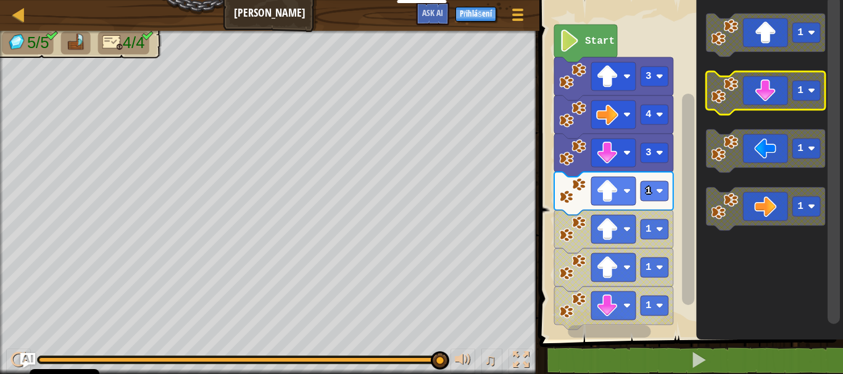
click at [762, 86] on icon "Blockly Workspace" at bounding box center [765, 93] width 119 height 43
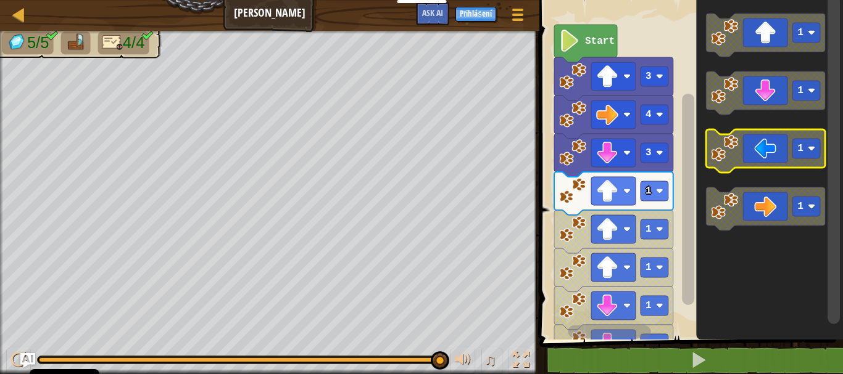
click at [756, 159] on icon "Blockly Workspace" at bounding box center [765, 151] width 119 height 43
click at [754, 157] on icon "Blockly Workspace" at bounding box center [765, 151] width 119 height 43
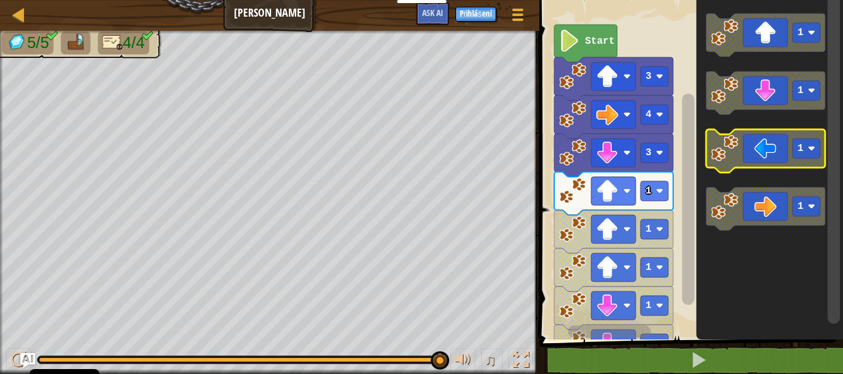
click at [754, 154] on icon "Blockly Workspace" at bounding box center [765, 151] width 119 height 43
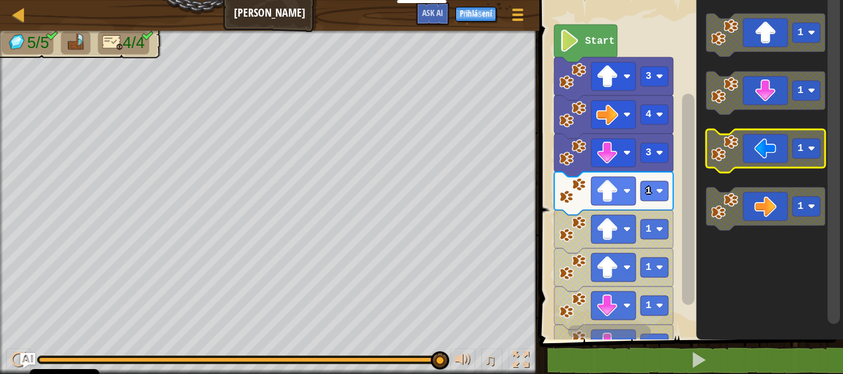
click at [754, 154] on icon "Blockly Workspace" at bounding box center [765, 151] width 119 height 43
click at [756, 153] on icon "Blockly Workspace" at bounding box center [765, 151] width 119 height 43
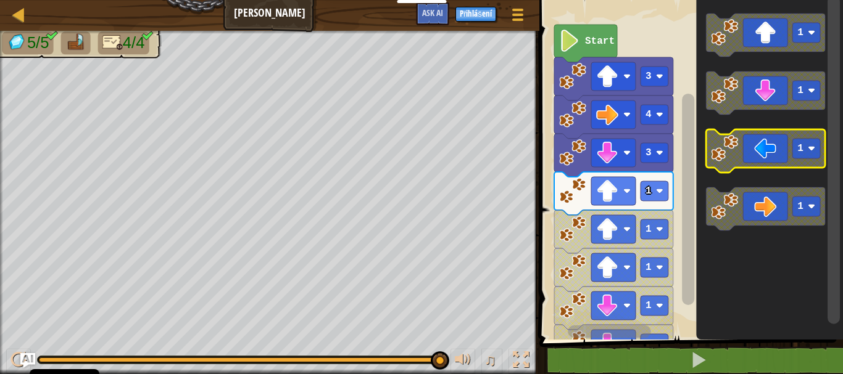
click at [756, 153] on icon "Blockly Workspace" at bounding box center [765, 151] width 119 height 43
click at [755, 153] on icon "Blockly Workspace" at bounding box center [765, 151] width 119 height 43
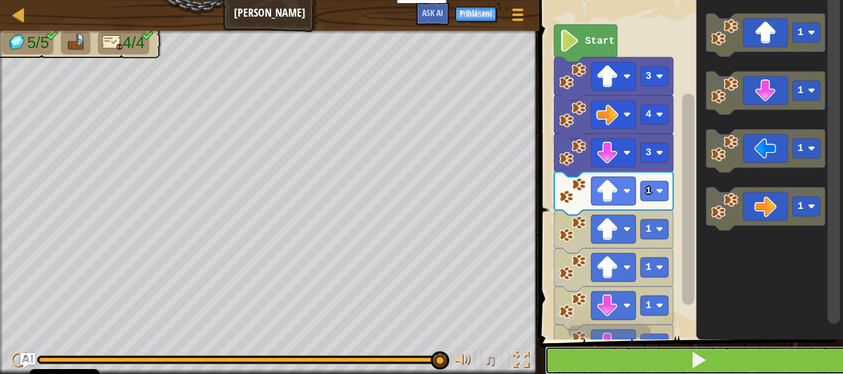
click at [618, 353] on button at bounding box center [698, 361] width 307 height 28
